Goal: Transaction & Acquisition: Purchase product/service

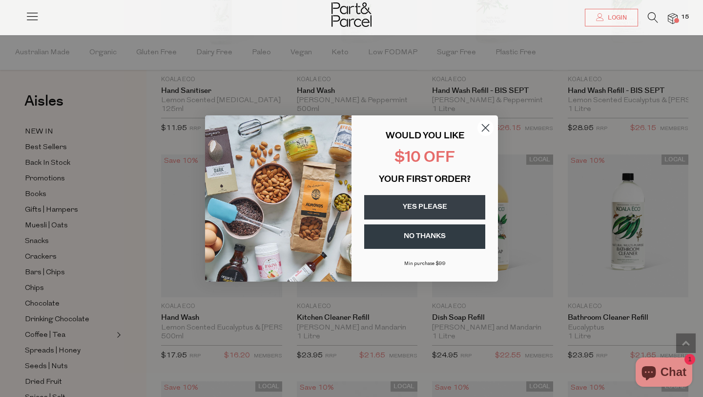
click at [485, 126] on icon "Close dialog" at bounding box center [485, 128] width 7 height 7
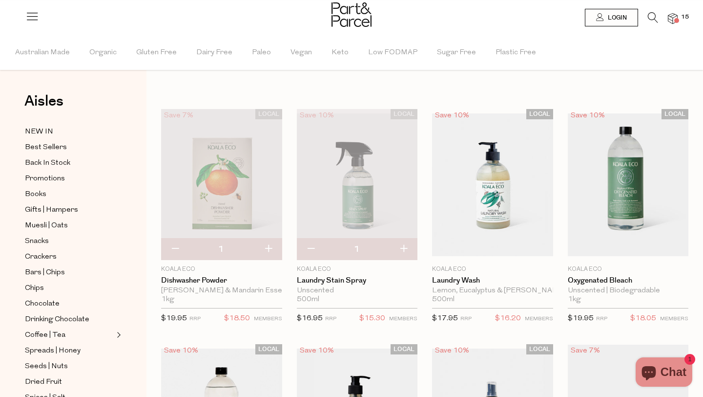
click at [661, 16] on li "15" at bounding box center [668, 18] width 20 height 13
click at [652, 19] on icon at bounding box center [653, 17] width 10 height 11
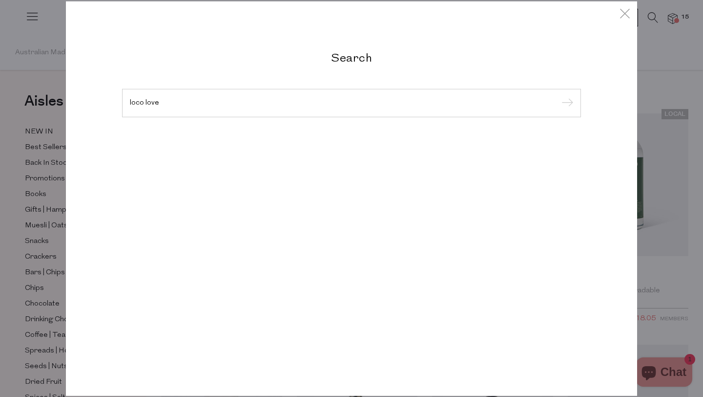
type input "loco love"
click at [559, 96] on input "submit" at bounding box center [566, 103] width 15 height 15
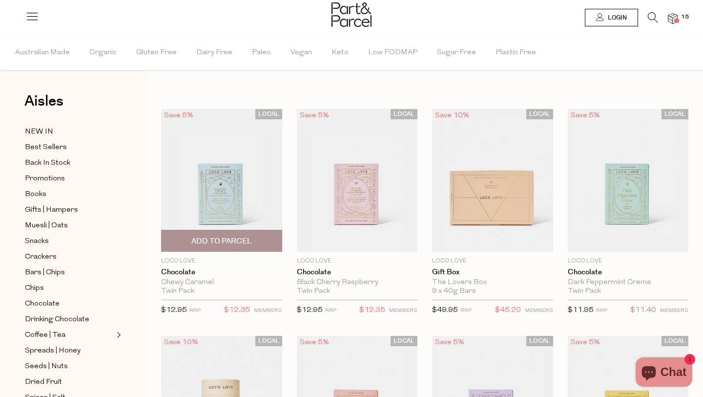
click at [231, 240] on span "Add To Parcel" at bounding box center [221, 241] width 61 height 10
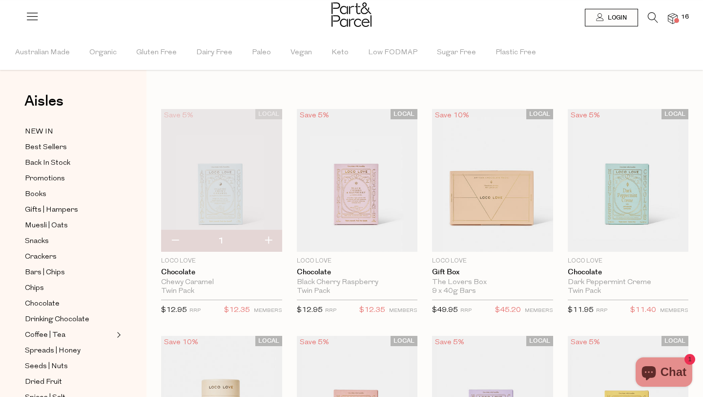
click at [271, 245] on button "button" at bounding box center [268, 240] width 28 height 21
type input "2"
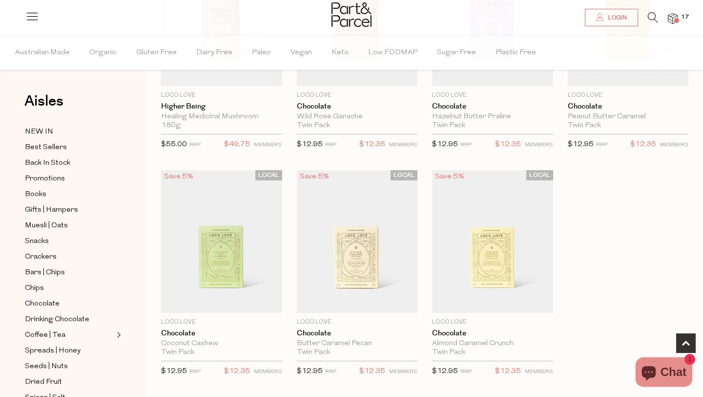
scroll to position [391, 0]
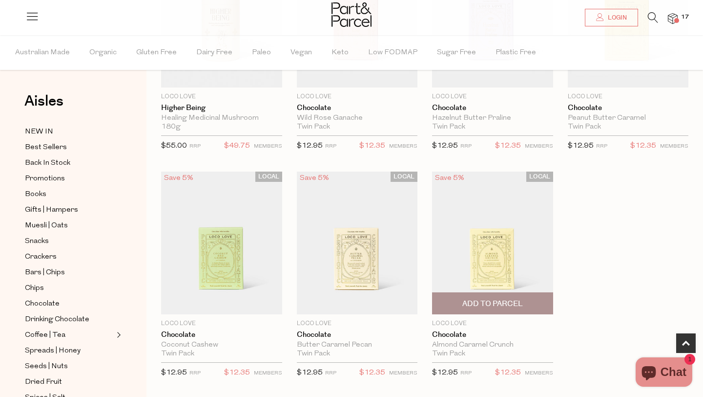
click at [496, 302] on span "Add To Parcel" at bounding box center [492, 303] width 61 height 10
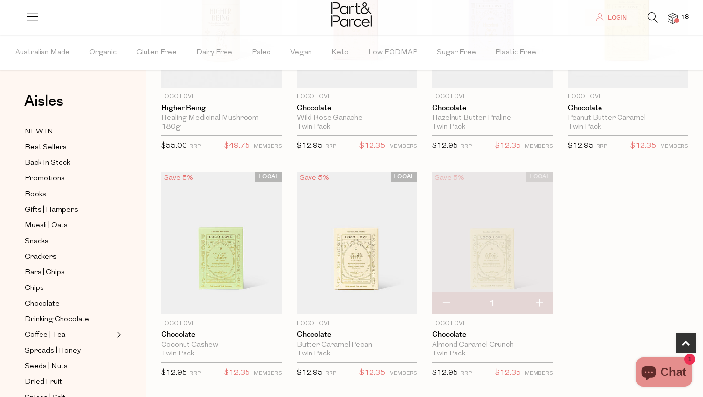
click at [542, 303] on button "button" at bounding box center [539, 302] width 28 height 21
type input "2"
click at [672, 19] on img at bounding box center [673, 18] width 10 height 11
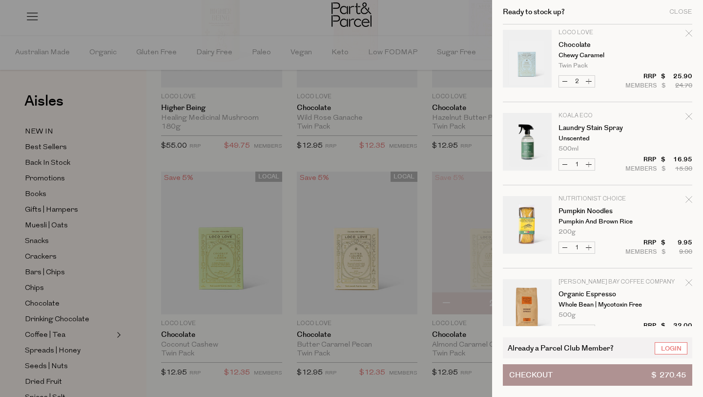
scroll to position [0, 0]
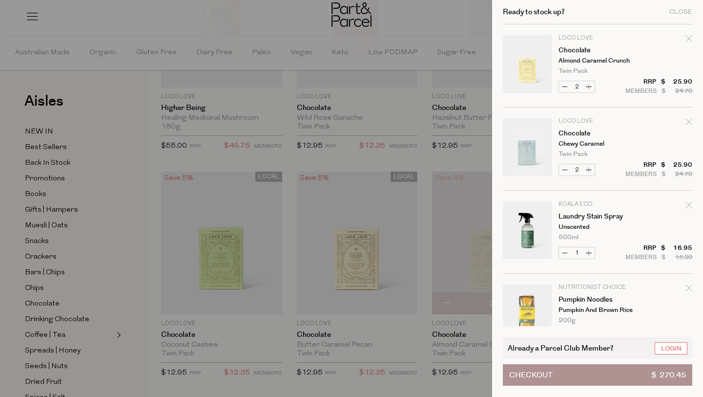
click at [403, 5] on div at bounding box center [351, 198] width 703 height 397
